Goal: Task Accomplishment & Management: Complete application form

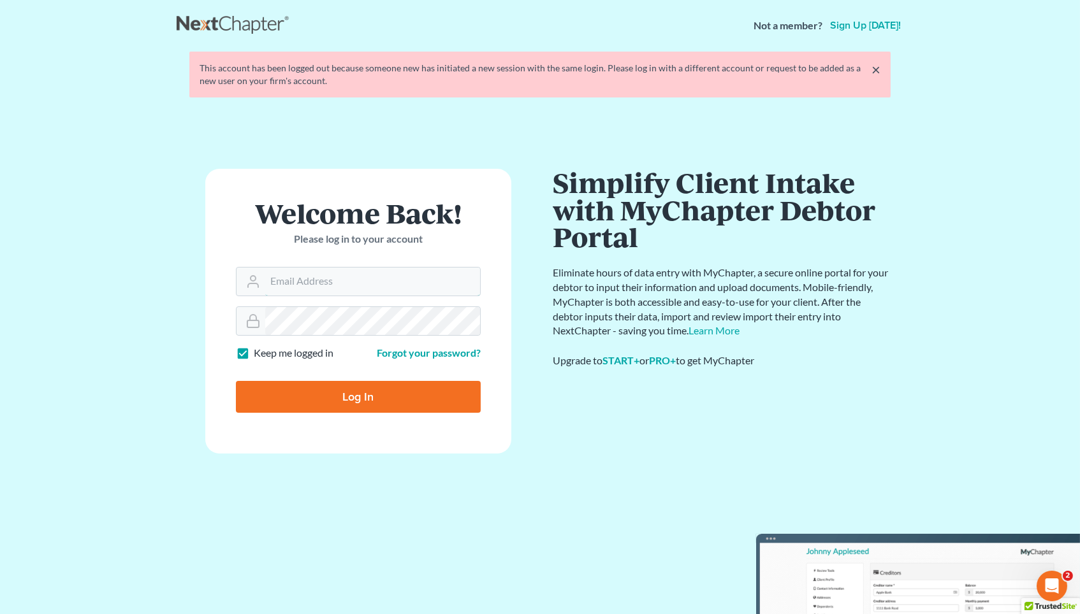
type input "[EMAIL_ADDRESS][DOMAIN_NAME]"
click at [358, 394] on input "Log In" at bounding box center [358, 397] width 245 height 32
type input "Thinking..."
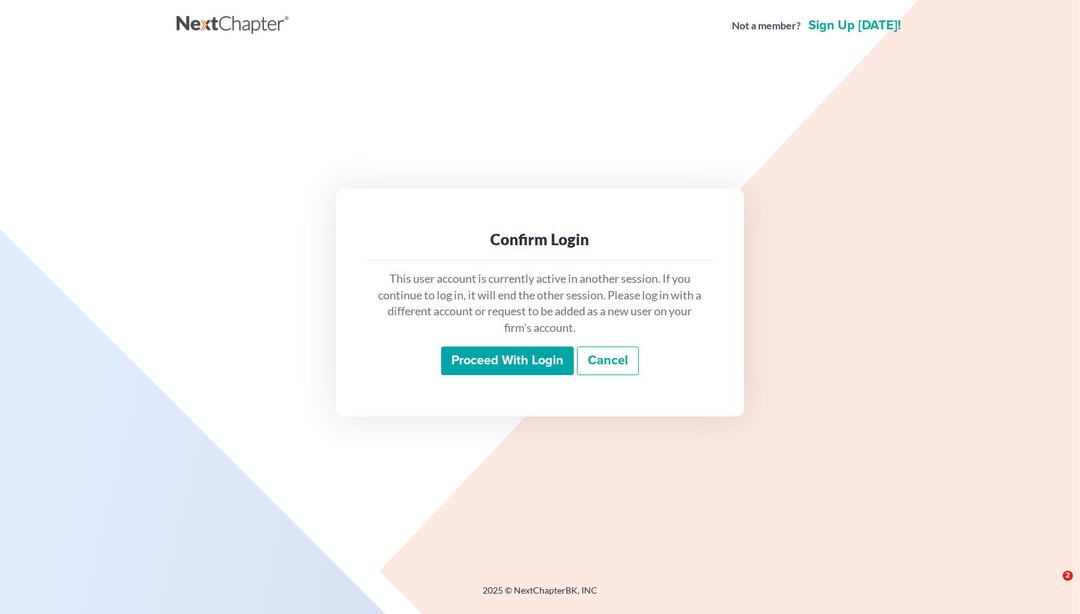
click at [491, 354] on input "Proceed with login" at bounding box center [507, 361] width 133 height 29
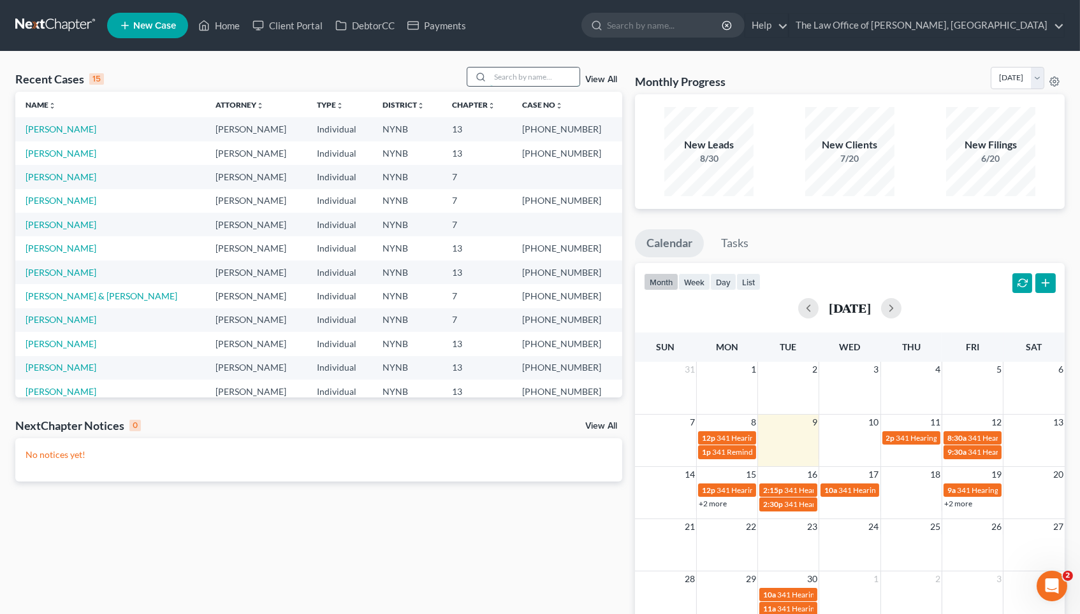
click at [553, 76] on input "search" at bounding box center [534, 77] width 89 height 18
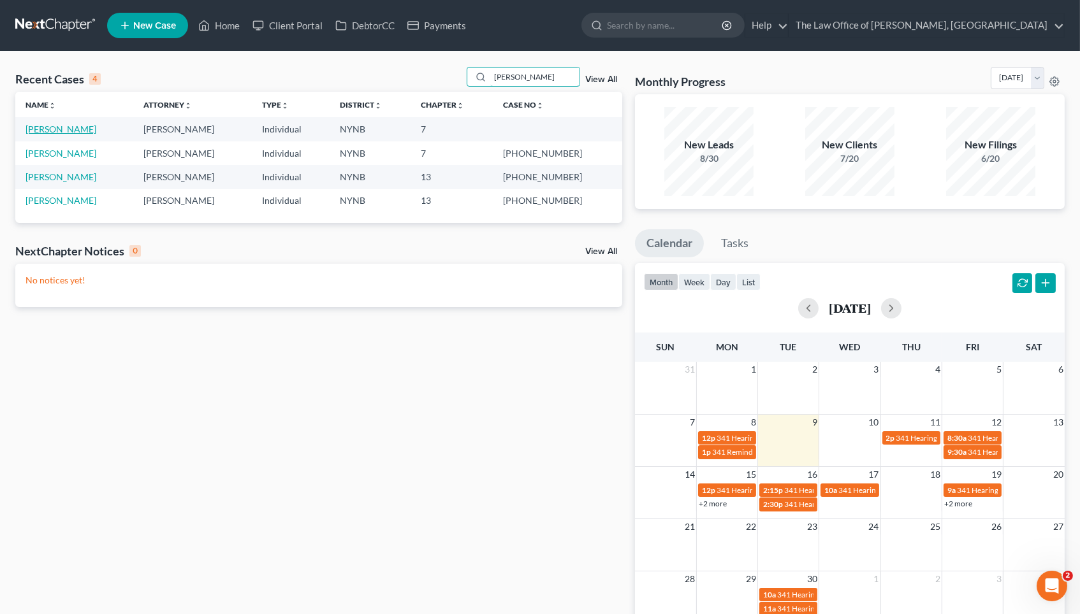
type input "bonni"
click at [82, 126] on link "Colangelo, Bonnie" at bounding box center [60, 129] width 71 height 11
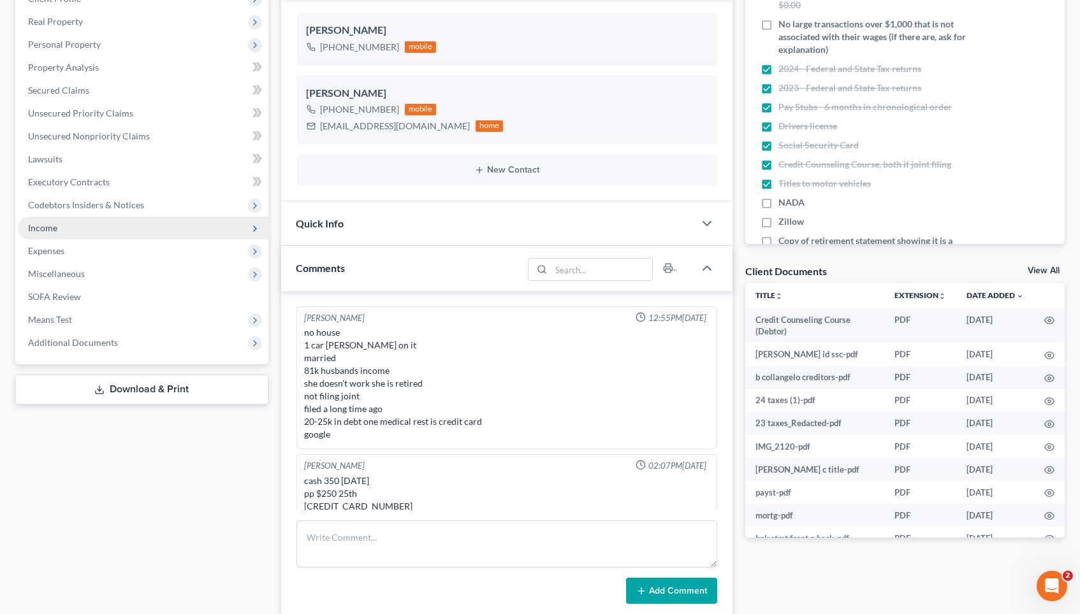
scroll to position [215, 0]
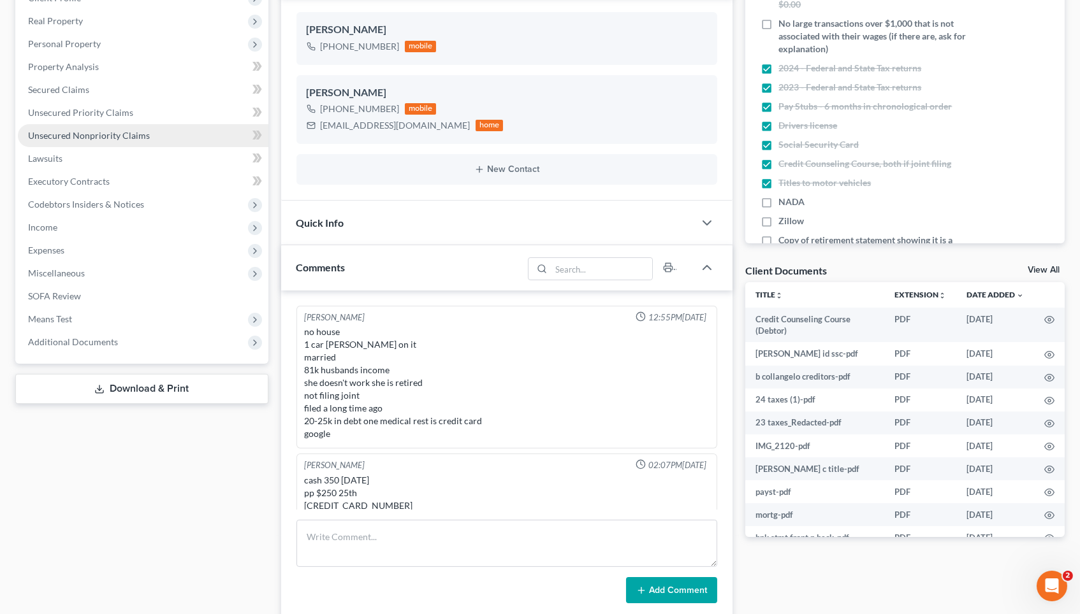
click at [111, 132] on span "Unsecured Nonpriority Claims" at bounding box center [89, 135] width 122 height 11
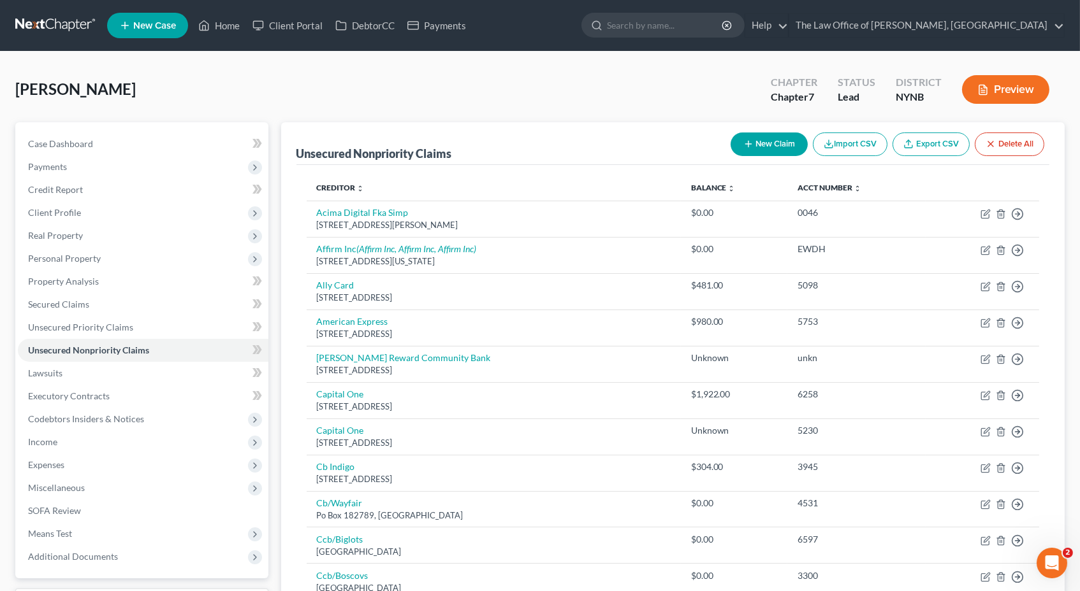
click at [767, 154] on button "New Claim" at bounding box center [768, 145] width 77 height 24
select select "0"
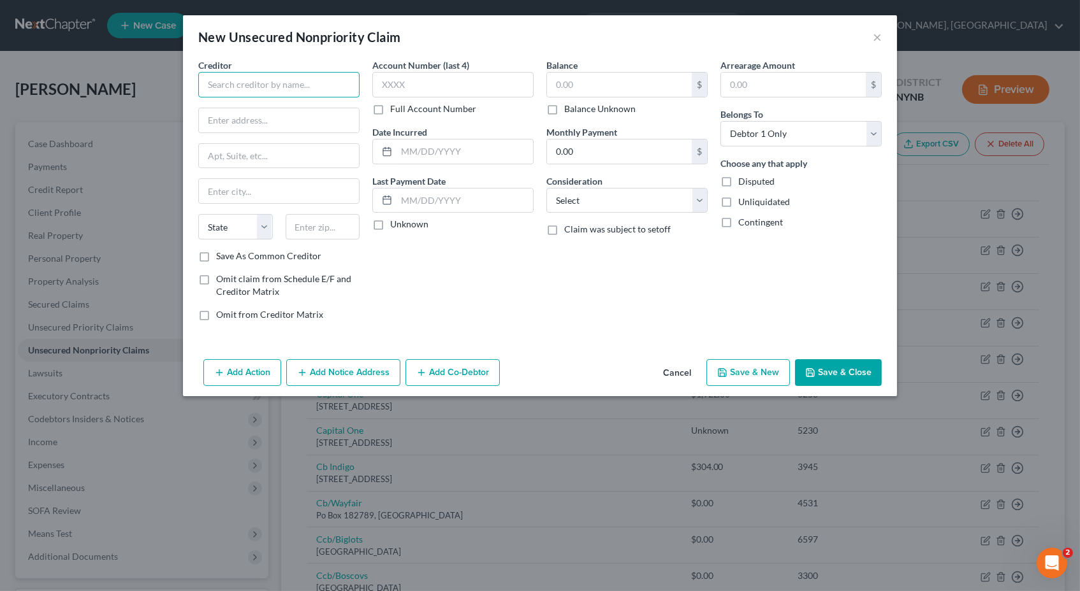
click at [323, 83] on input "text" at bounding box center [278, 84] width 161 height 25
click at [283, 75] on input "Crown Asset Managment" at bounding box center [278, 84] width 161 height 25
click at [285, 84] on input "Crown Asset Managment" at bounding box center [278, 84] width 161 height 25
type input "Crown Asset Management"
click at [880, 24] on div "New Unsecured Nonpriority Claim ×" at bounding box center [540, 36] width 714 height 43
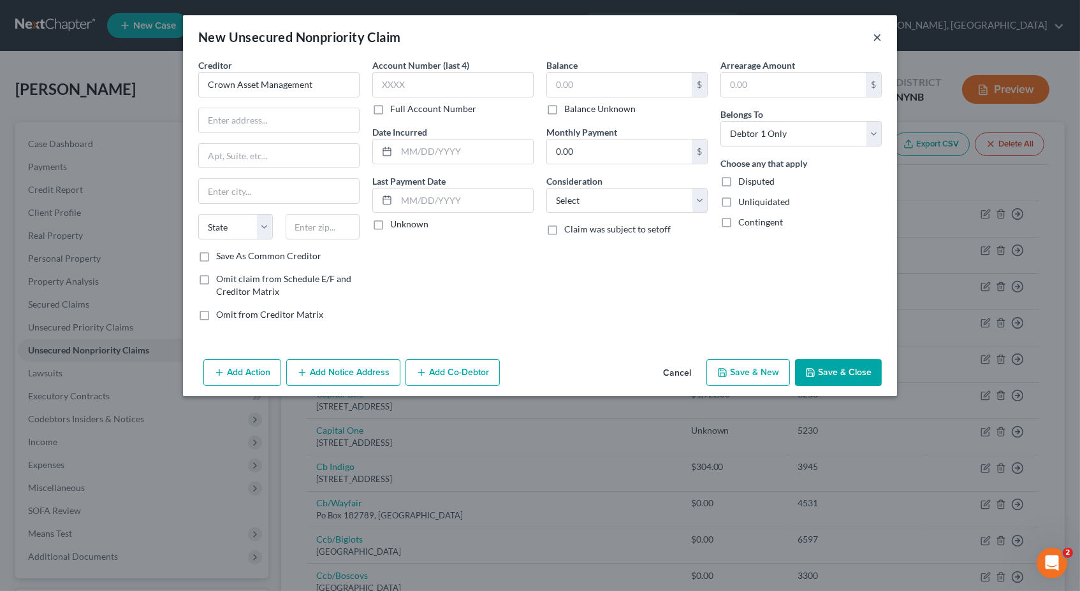
click at [878, 31] on button "×" at bounding box center [876, 36] width 9 height 15
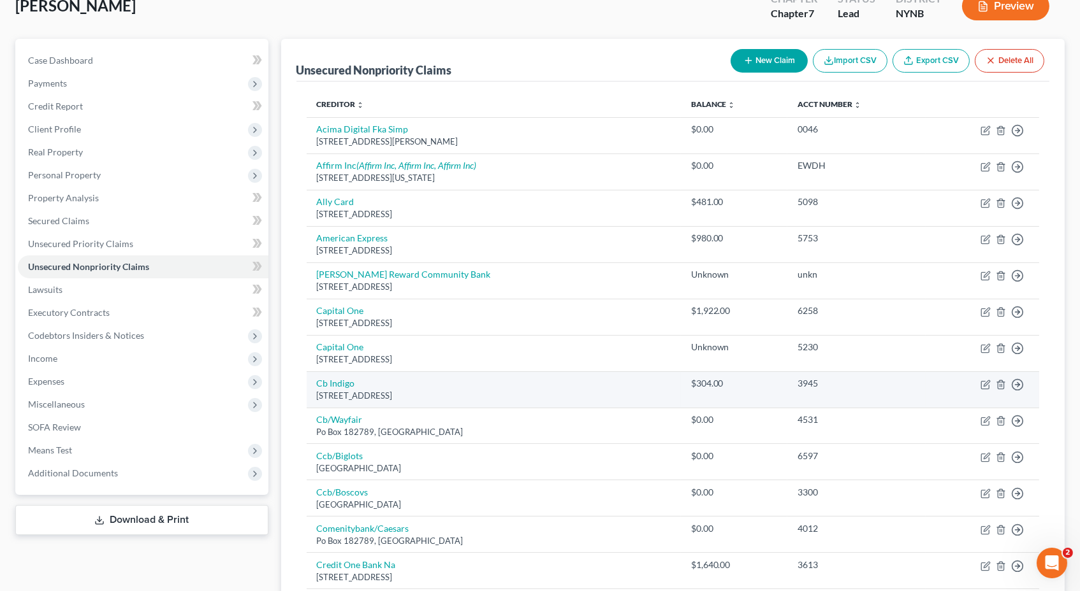
scroll to position [85, 0]
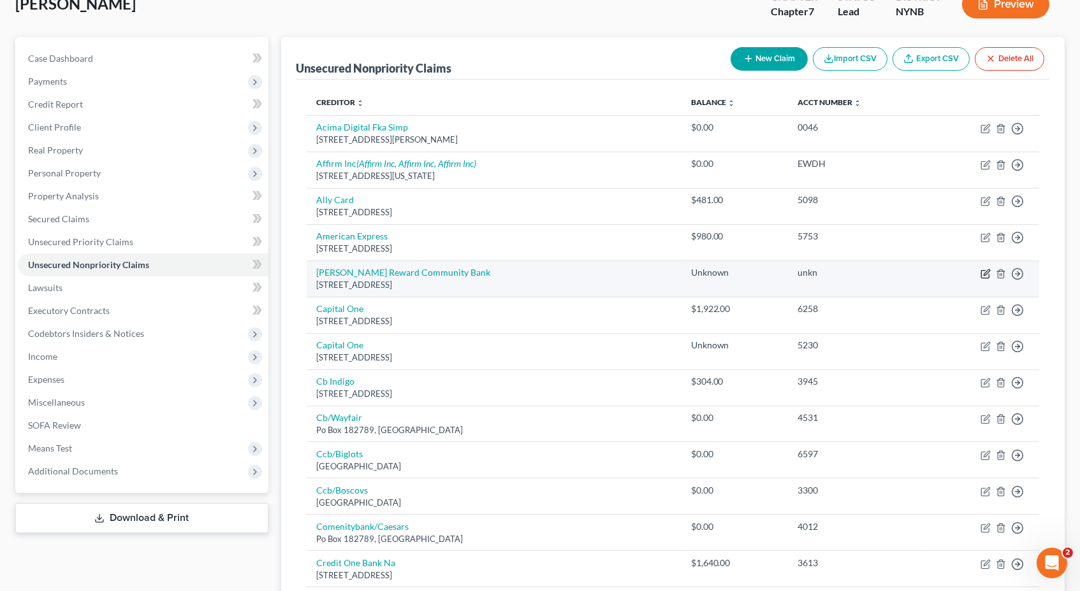
click at [983, 270] on icon "button" at bounding box center [986, 273] width 6 height 6
select select "10"
select select "0"
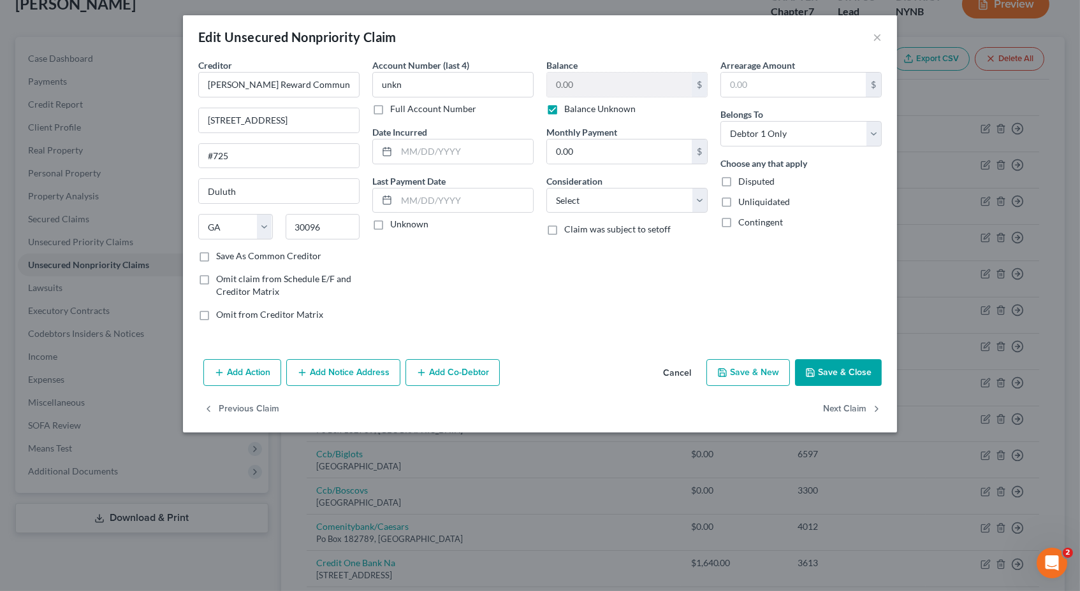
click at [443, 505] on div "Edit Unsecured Nonpriority Claim × Creditor * Caesar's Reward Community Bank 31…" at bounding box center [540, 295] width 1080 height 591
click at [335, 368] on button "Add Notice Address" at bounding box center [343, 372] width 114 height 27
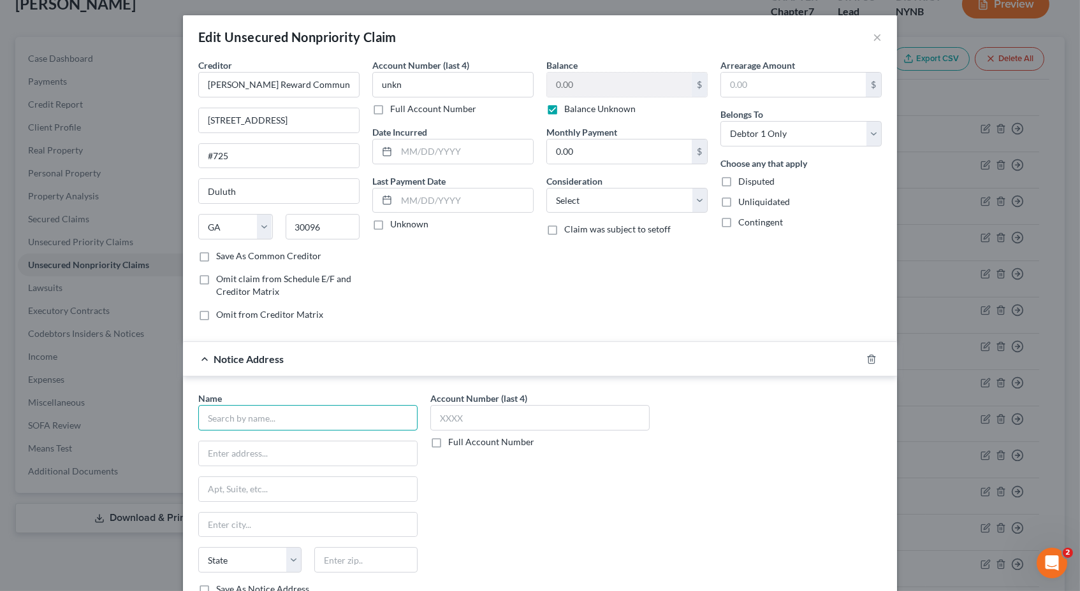
click at [286, 419] on input "text" at bounding box center [307, 417] width 219 height 25
paste input "Pressler, Felt & Warshaw, LLP"
type input "Pressler, Felt & Warshaw, LLP"
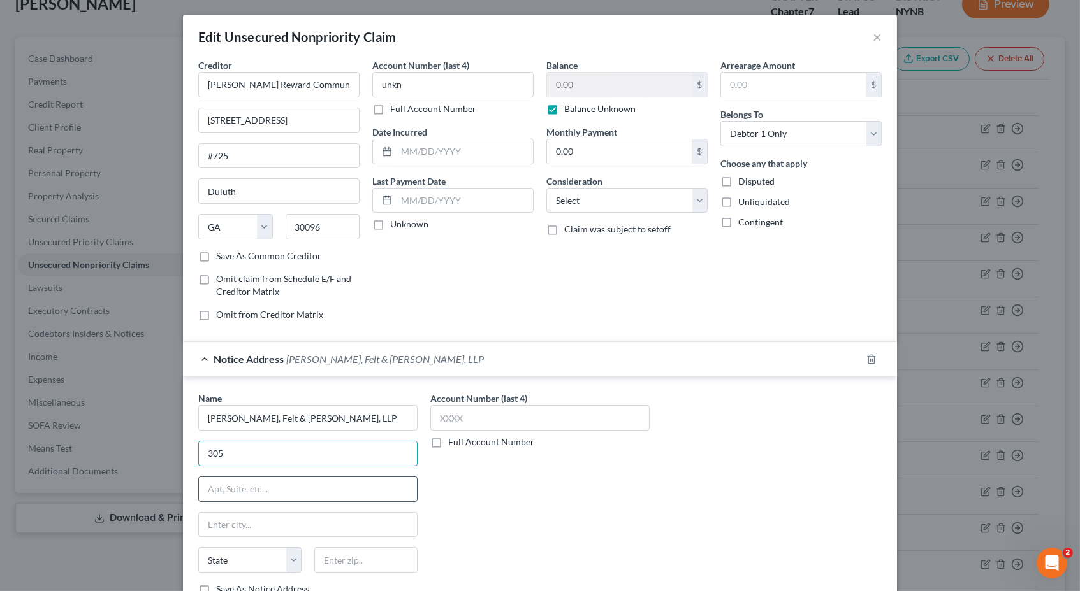
type input "305"
click at [366, 477] on input "Suite" at bounding box center [308, 489] width 218 height 24
type input "Suite 505"
click at [305, 449] on input "305" at bounding box center [308, 454] width 218 height 24
type input "305 Broadway"
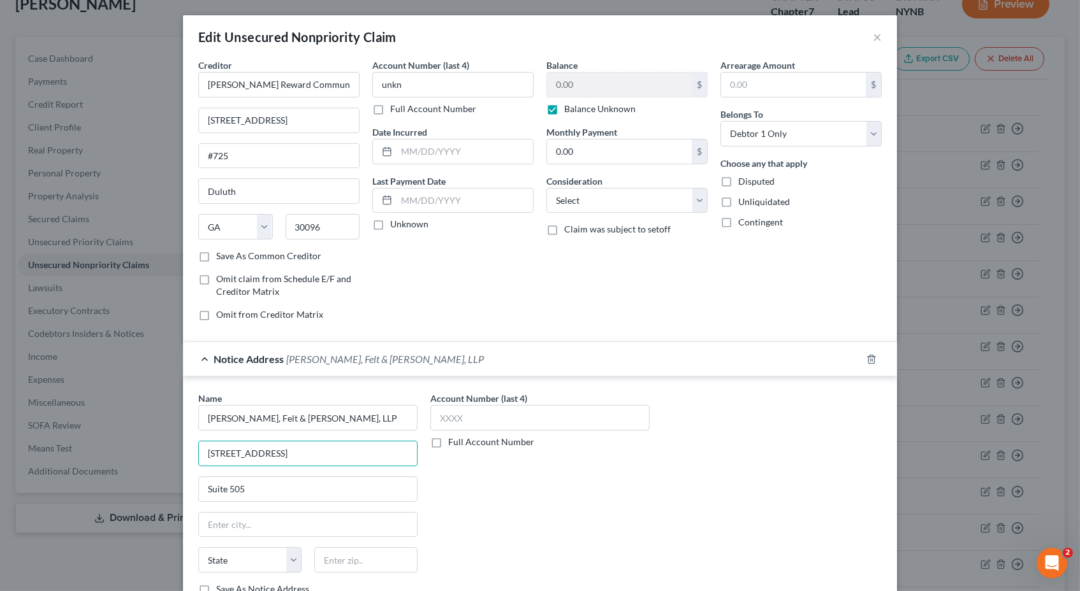
click at [491, 504] on div "Account Number (last 4) Full Account Number" at bounding box center [540, 499] width 232 height 214
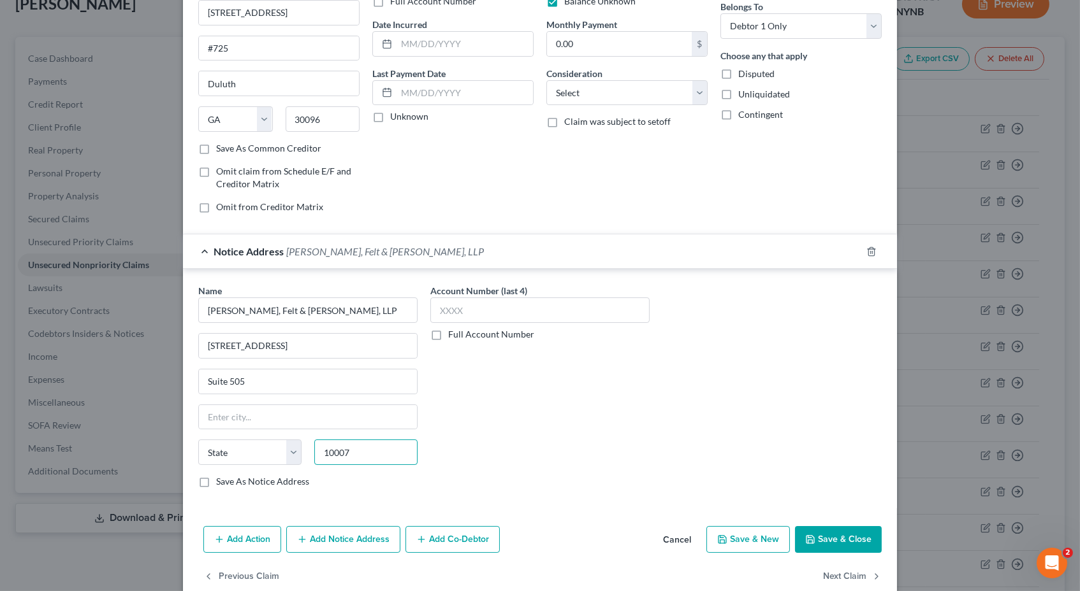
type input "10007"
click at [461, 471] on div "Account Number (last 4) Full Account Number" at bounding box center [540, 391] width 232 height 214
type input "New York"
select select "35"
click at [823, 527] on button "Save & Close" at bounding box center [838, 539] width 87 height 27
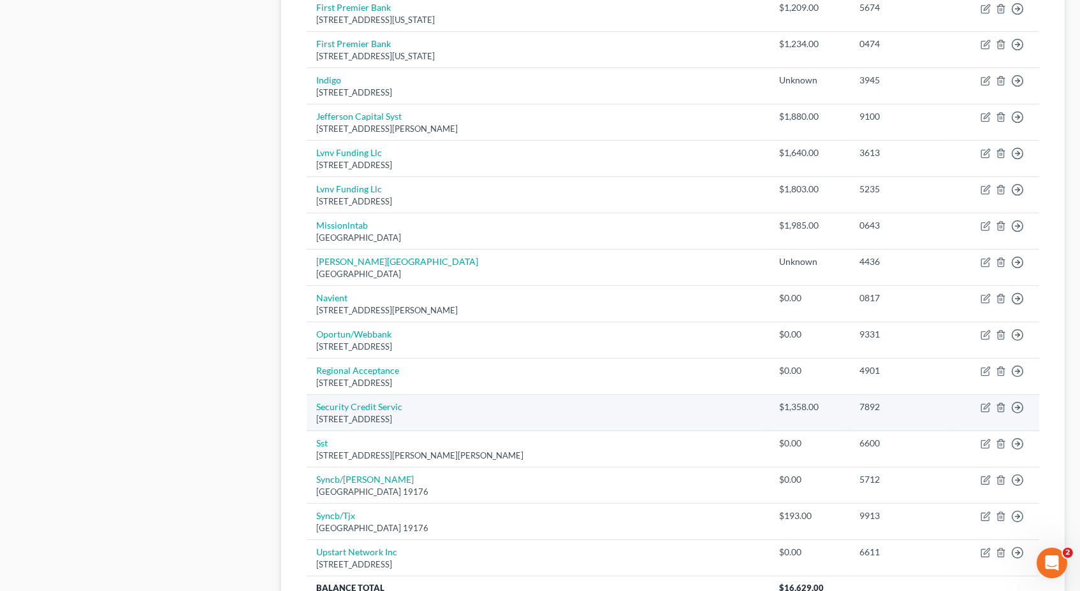
scroll to position [672, 0]
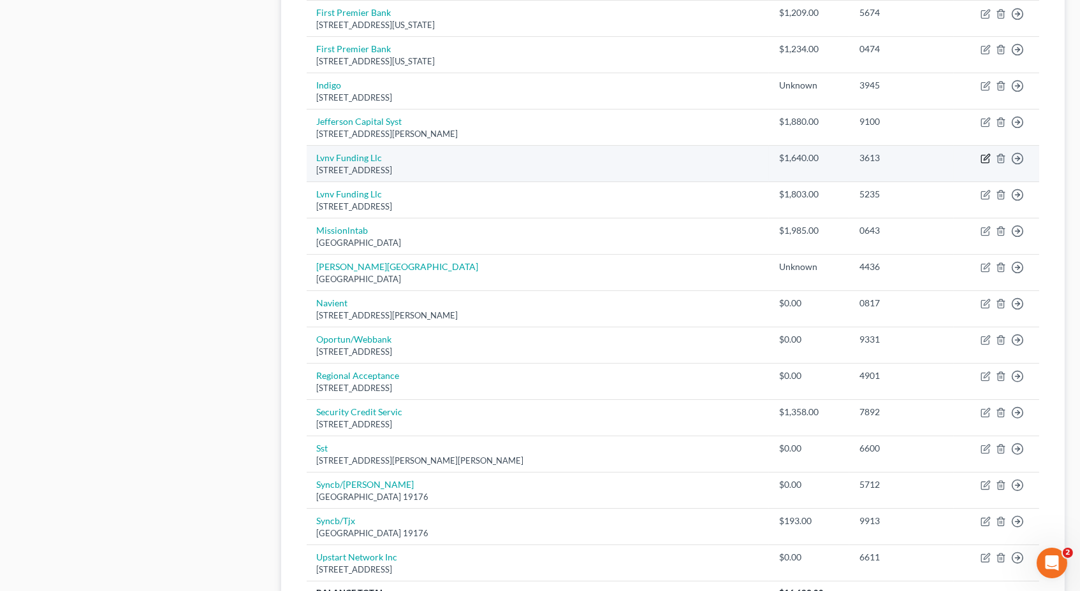
click at [986, 154] on icon "button" at bounding box center [985, 159] width 10 height 10
select select "42"
select select "0"
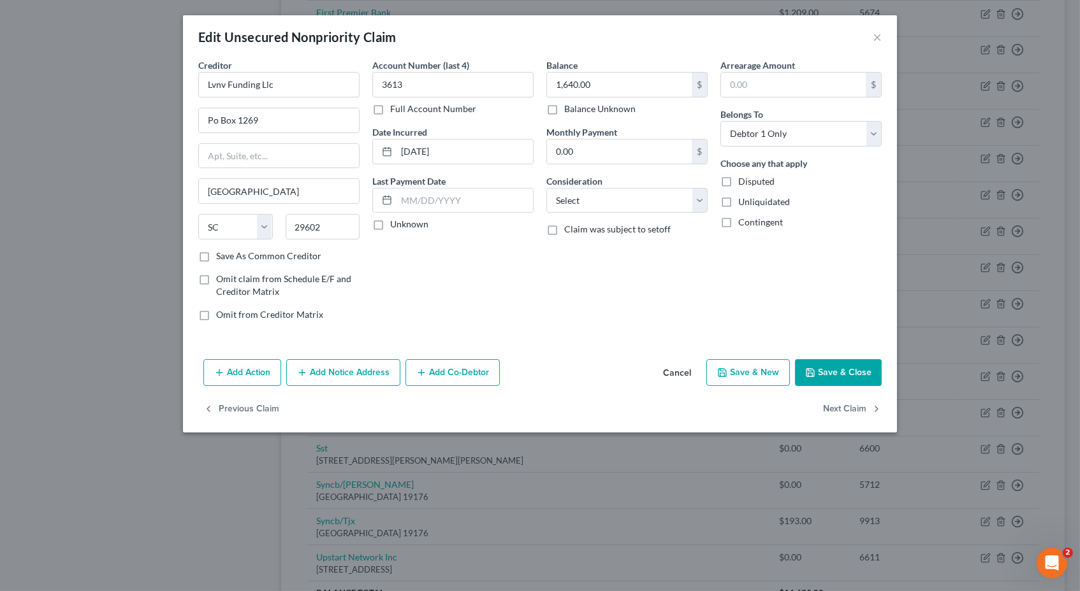
click at [349, 368] on button "Add Notice Address" at bounding box center [343, 372] width 114 height 27
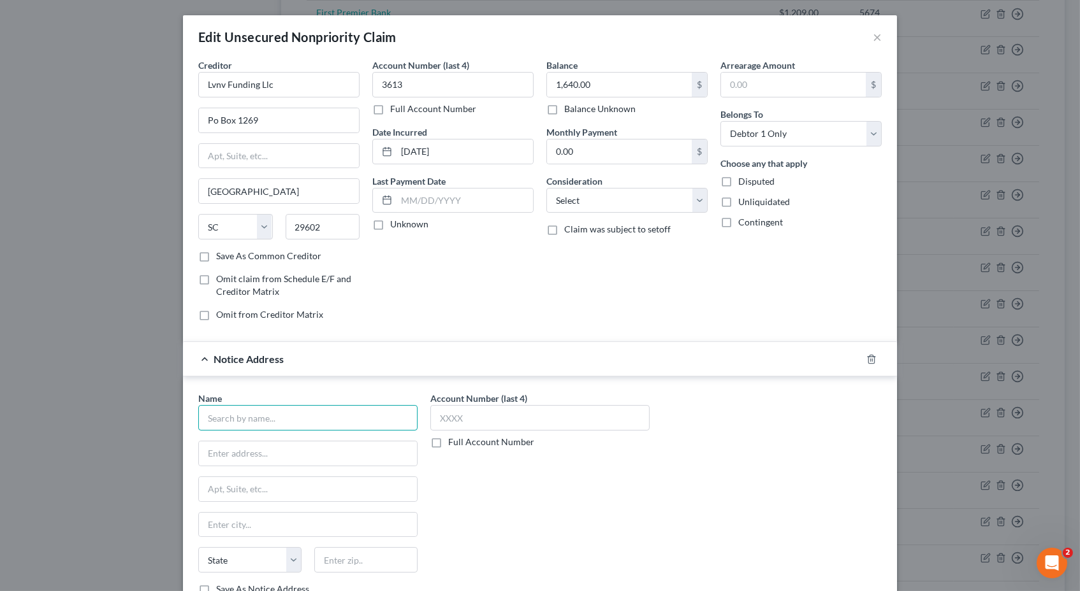
click at [267, 409] on input "text" at bounding box center [307, 417] width 219 height 25
paste input "Pressler, Felt & Warshaw, LLP"
type input "Pressler, Felt & Warshaw, LLP"
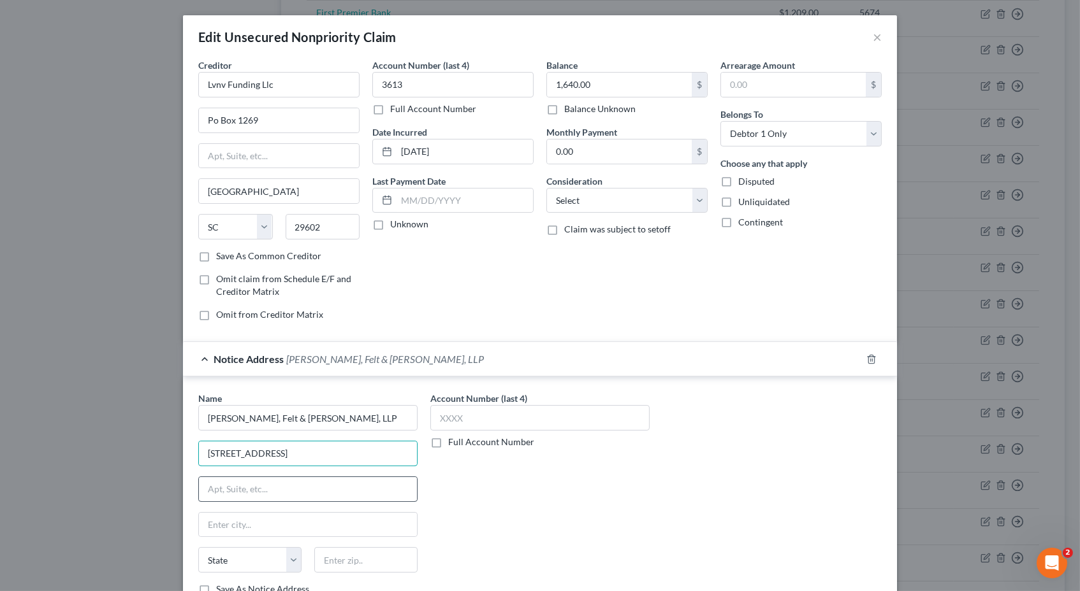
type input "305 Broadway"
type input "Suite 505"
type input "10007"
type input "New York"
select select "35"
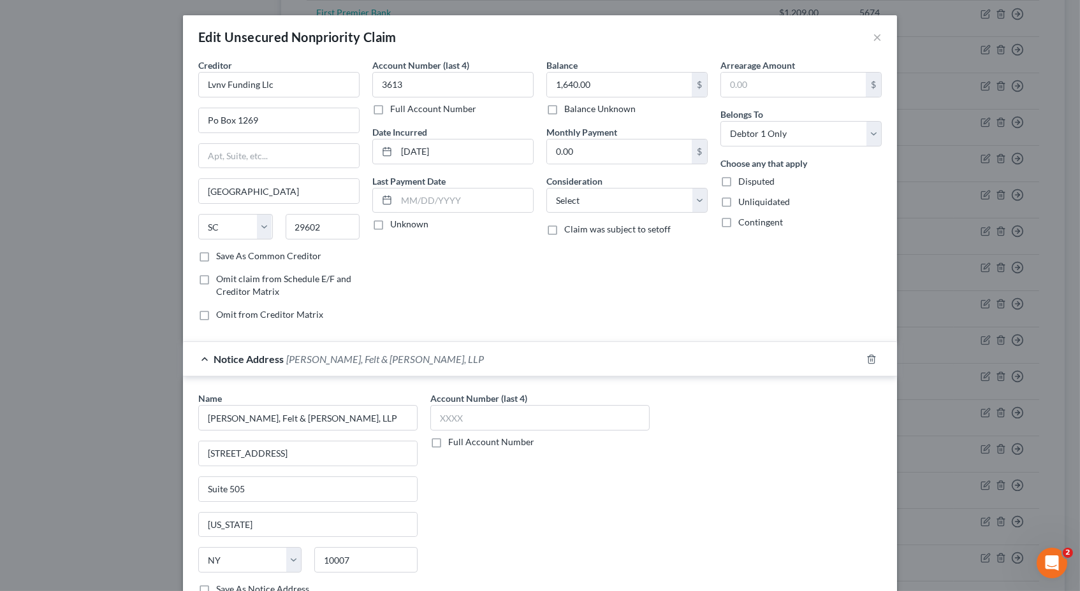
click at [482, 540] on div "Account Number (last 4) Full Account Number" at bounding box center [540, 499] width 232 height 214
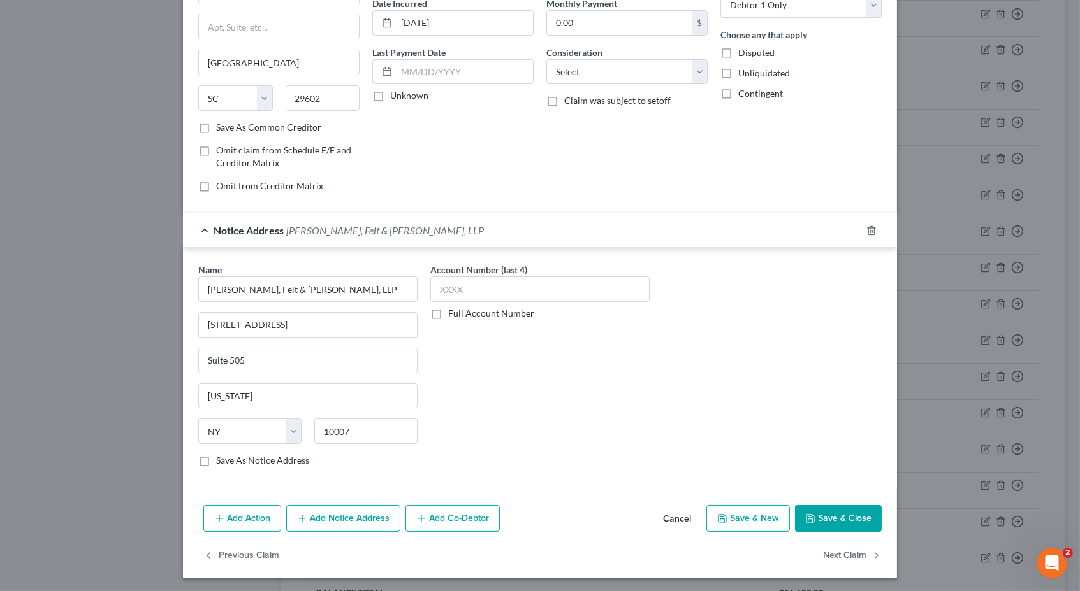
scroll to position [124, 0]
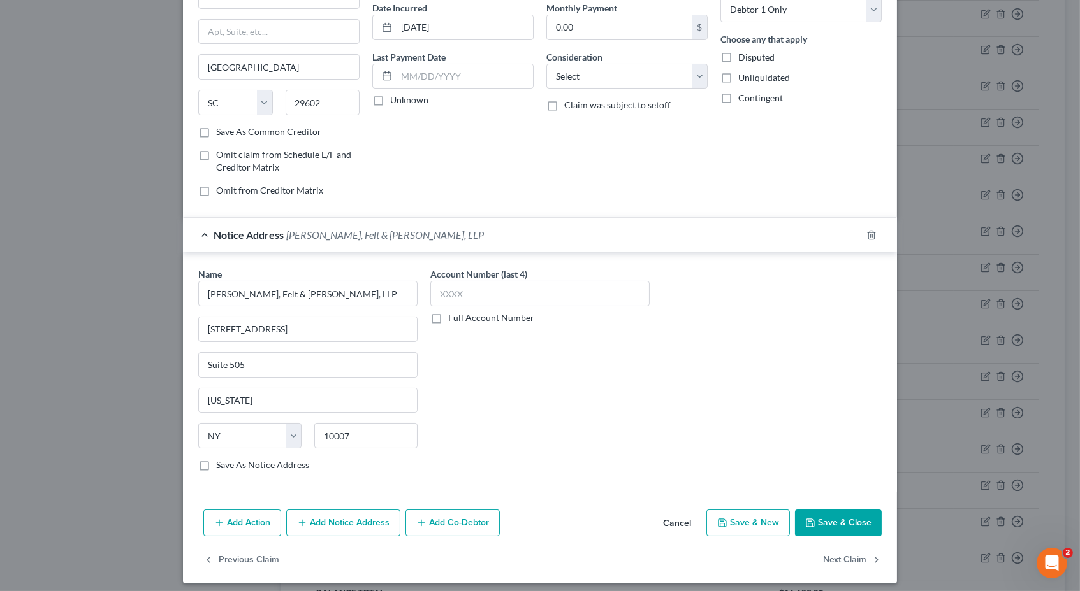
click at [823, 510] on button "Save & Close" at bounding box center [838, 523] width 87 height 27
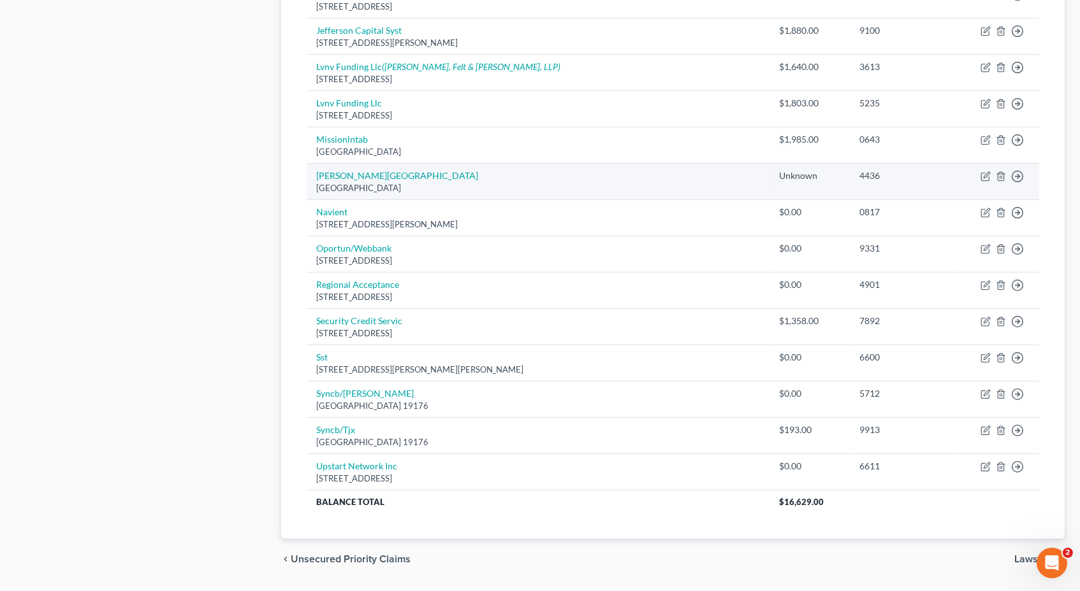
scroll to position [763, 0]
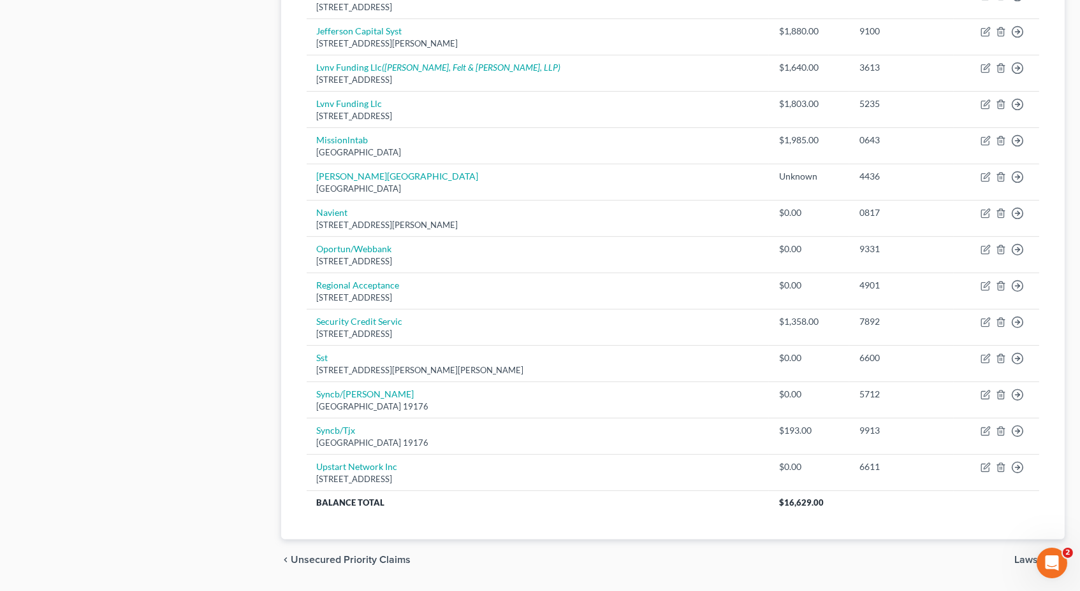
click at [1043, 555] on span "Lawsuits" at bounding box center [1034, 560] width 40 height 10
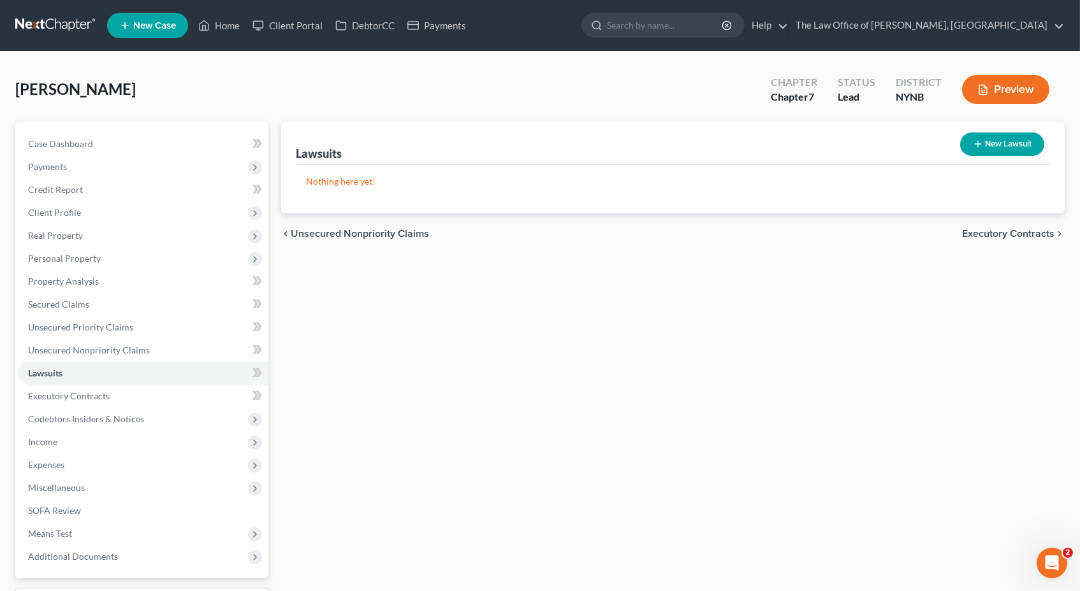
click at [380, 238] on div "chevron_left Unsecured Nonpriority Claims Executory Contracts chevron_right" at bounding box center [673, 233] width 784 height 41
click at [380, 231] on span "Unsecured Nonpriority Claims" at bounding box center [360, 234] width 138 height 10
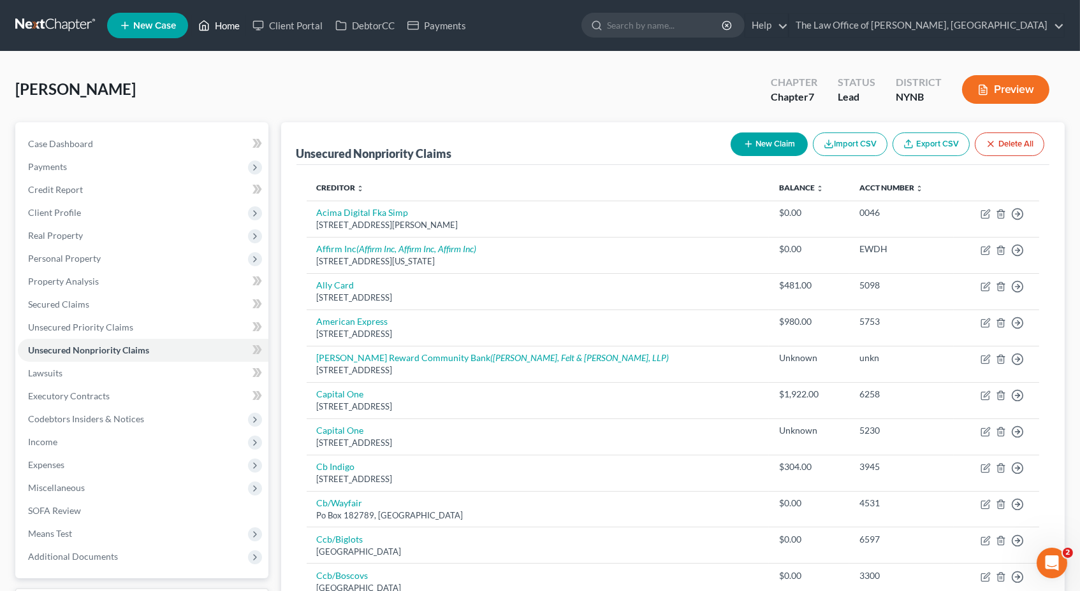
click at [217, 32] on link "Home" at bounding box center [219, 25] width 54 height 23
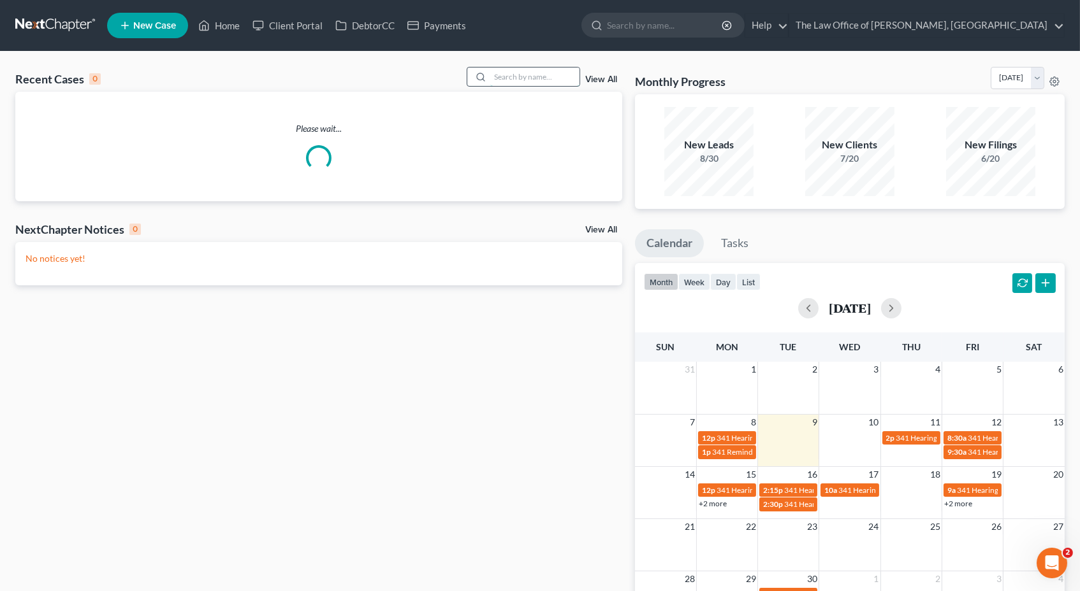
click at [554, 69] on input "search" at bounding box center [534, 77] width 89 height 18
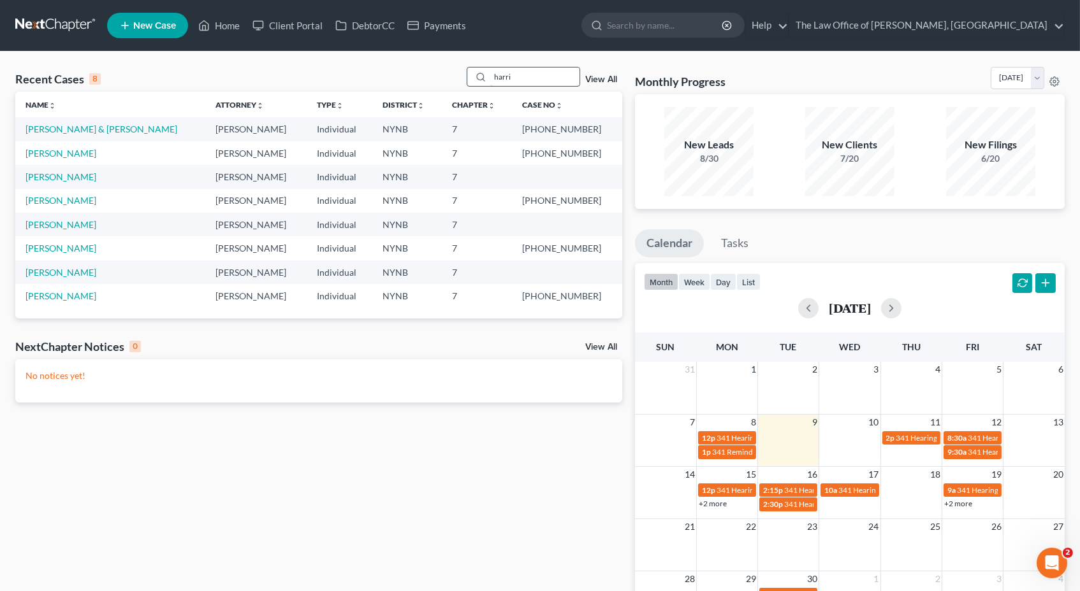
click at [503, 83] on input "harri" at bounding box center [534, 77] width 89 height 18
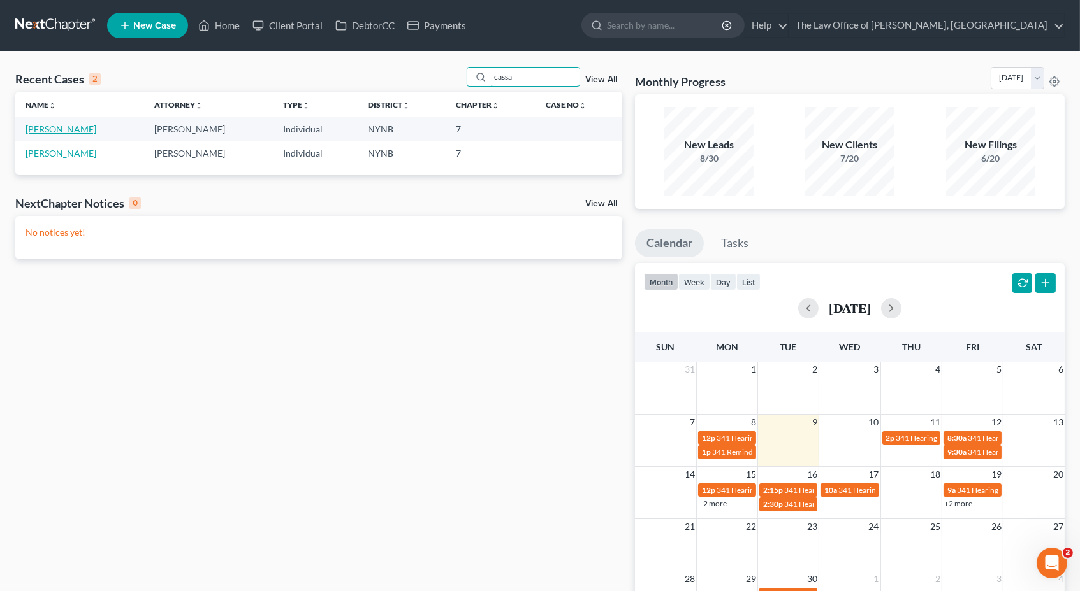
type input "cassa"
click at [95, 125] on link "Ramnauth, Cassandra" at bounding box center [60, 129] width 71 height 11
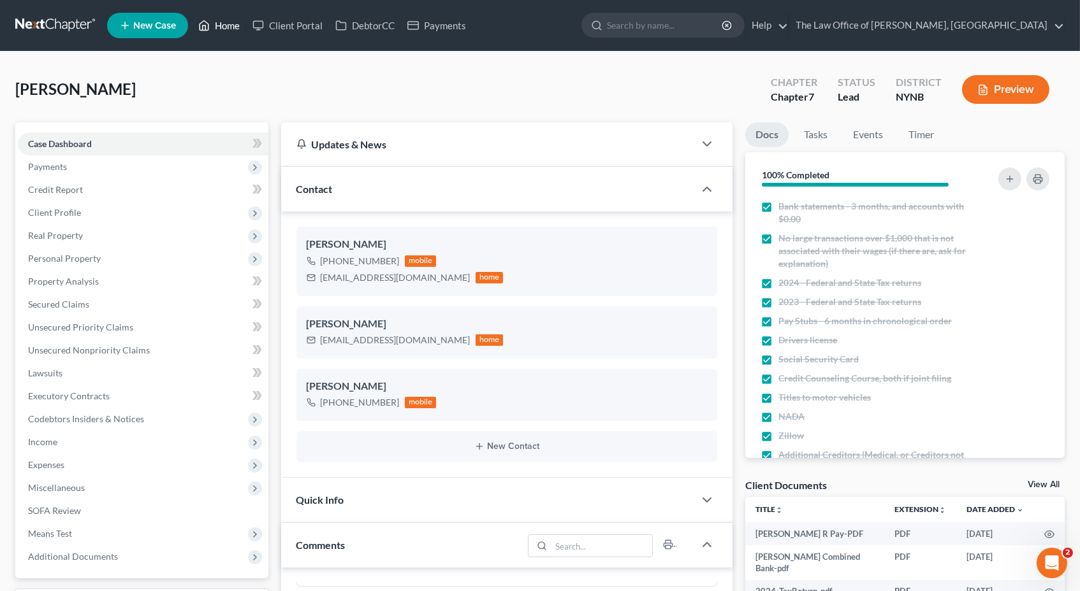
click at [224, 26] on link "Home" at bounding box center [219, 25] width 54 height 23
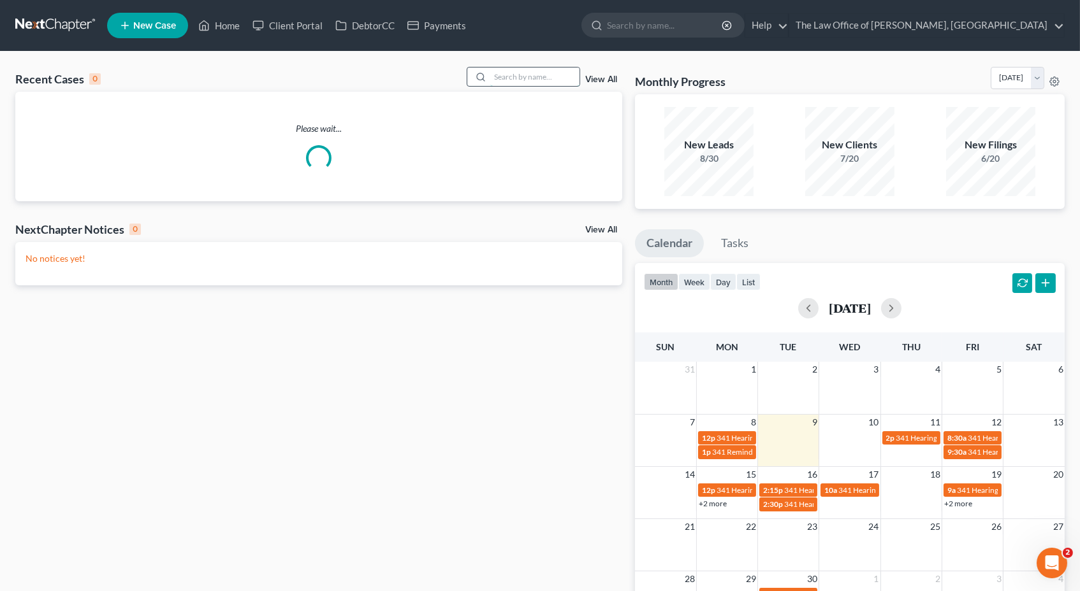
click at [532, 71] on input "search" at bounding box center [534, 77] width 89 height 18
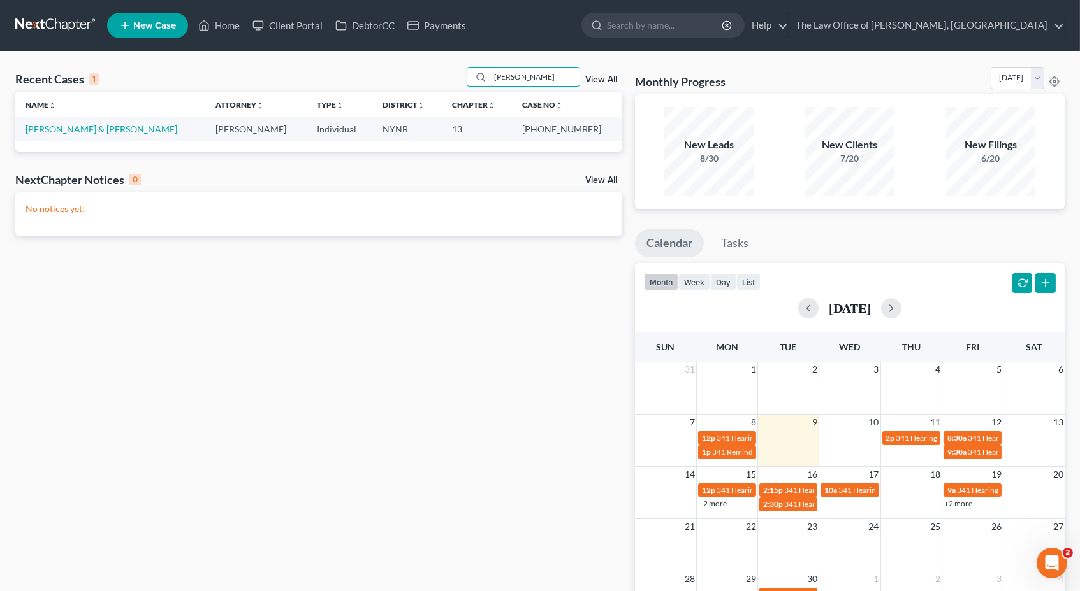
type input "blanding"
drag, startPoint x: 547, startPoint y: 129, endPoint x: 584, endPoint y: 129, distance: 37.6
click at [584, 129] on td "24-11326-1" at bounding box center [567, 129] width 110 height 24
copy td "24-11326"
